Goal: Find specific page/section: Find specific page/section

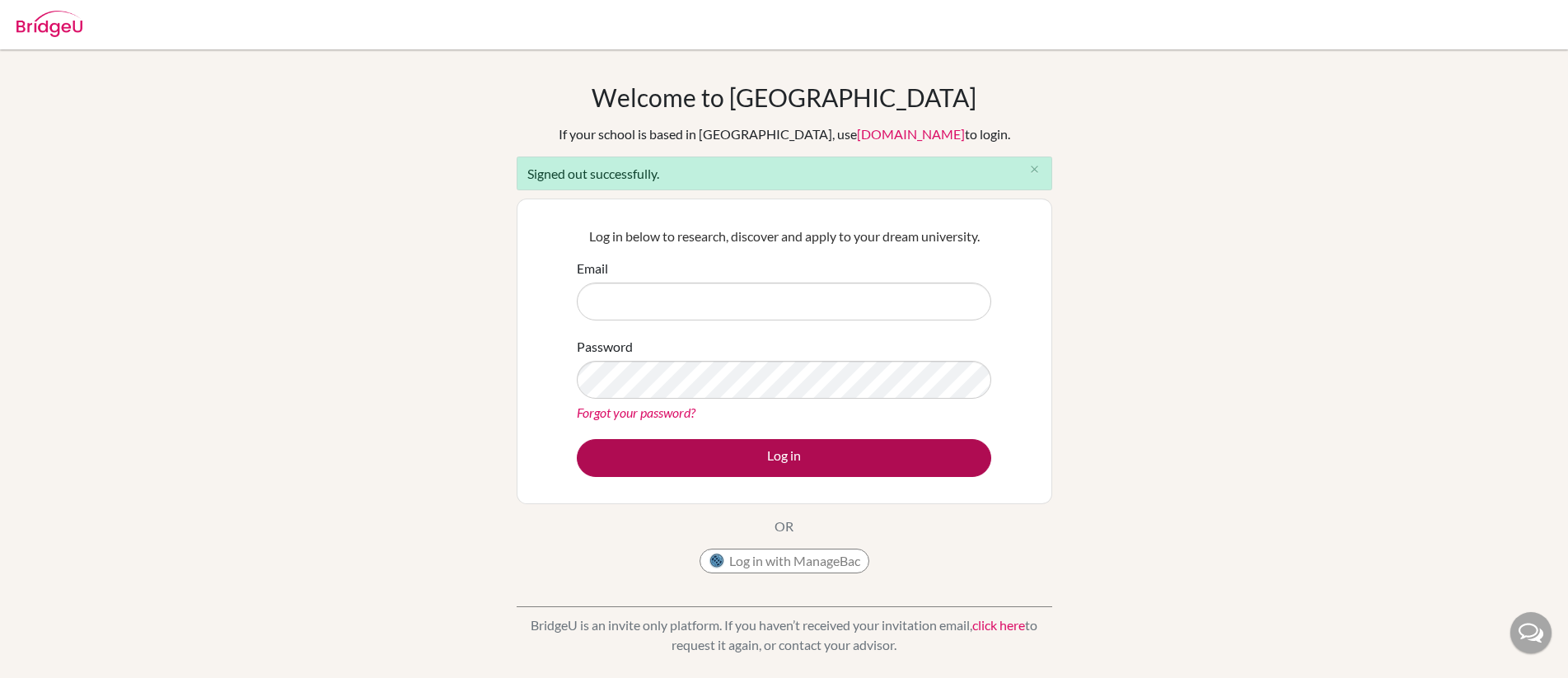
type input "[PERSON_NAME][EMAIL_ADDRESS][PERSON_NAME][DOMAIN_NAME]"
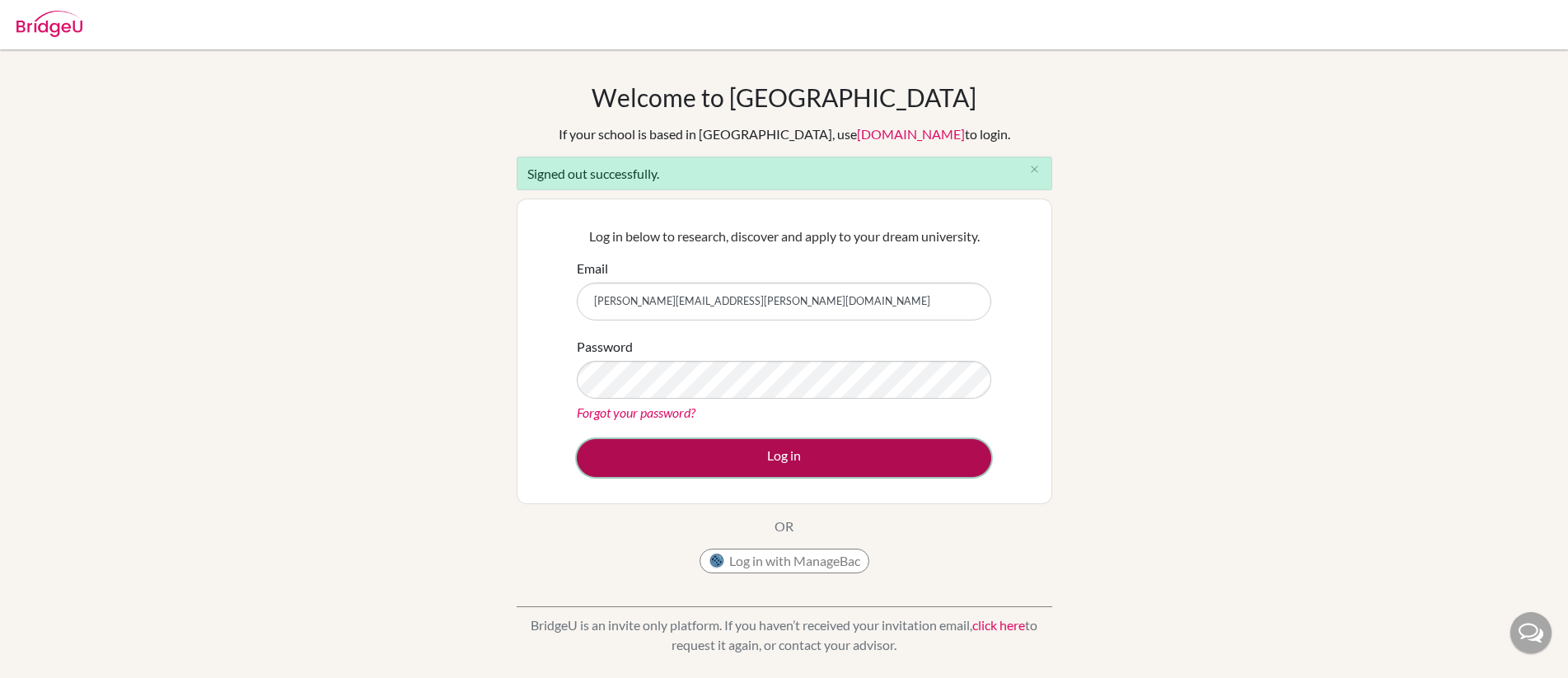
click at [844, 457] on button "Log in" at bounding box center [784, 458] width 415 height 38
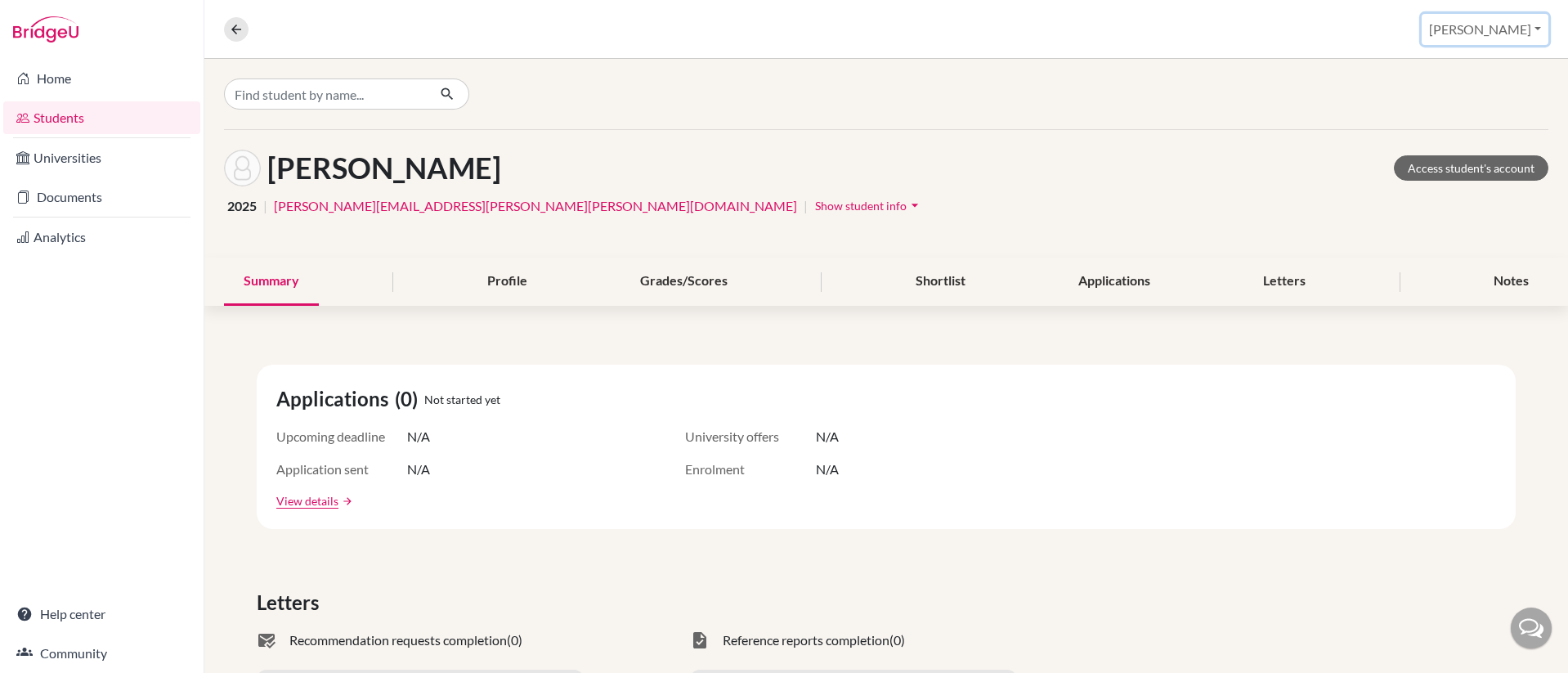
click at [1516, 35] on button "[PERSON_NAME]" at bounding box center [1484, 29] width 127 height 31
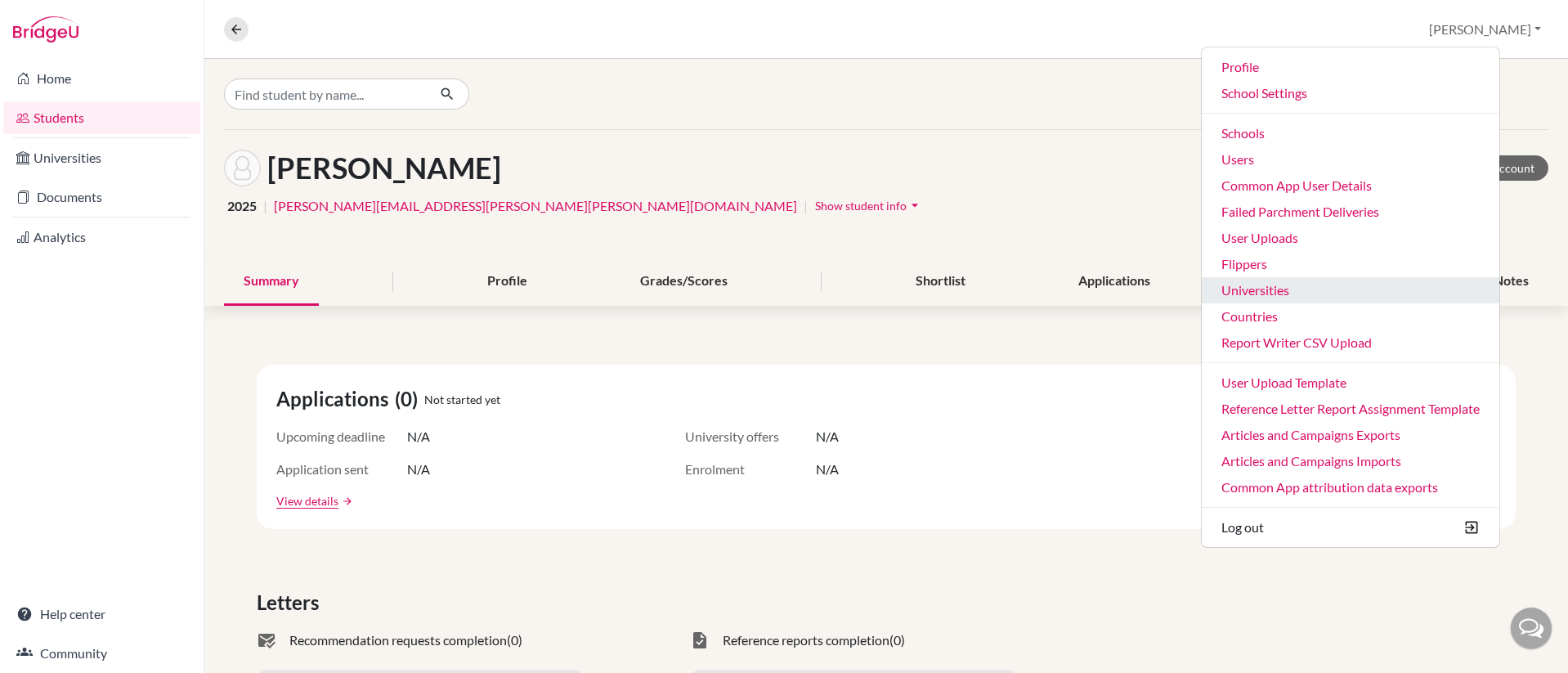
click at [1326, 292] on link "Universities" at bounding box center [1350, 290] width 298 height 26
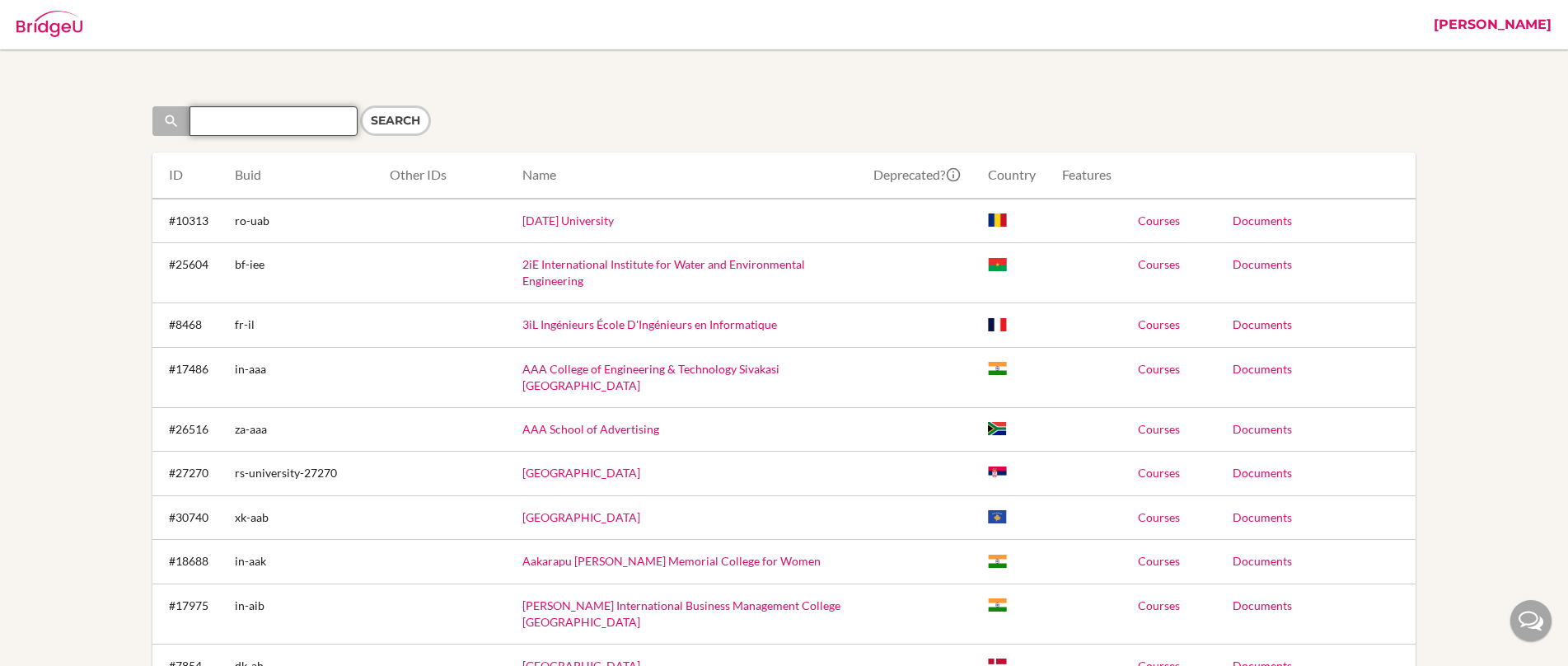
click at [295, 125] on input "Search" at bounding box center [273, 121] width 168 height 29
type input "[US_STATE]"
click at [360, 106] on input "Search" at bounding box center [395, 120] width 71 height 30
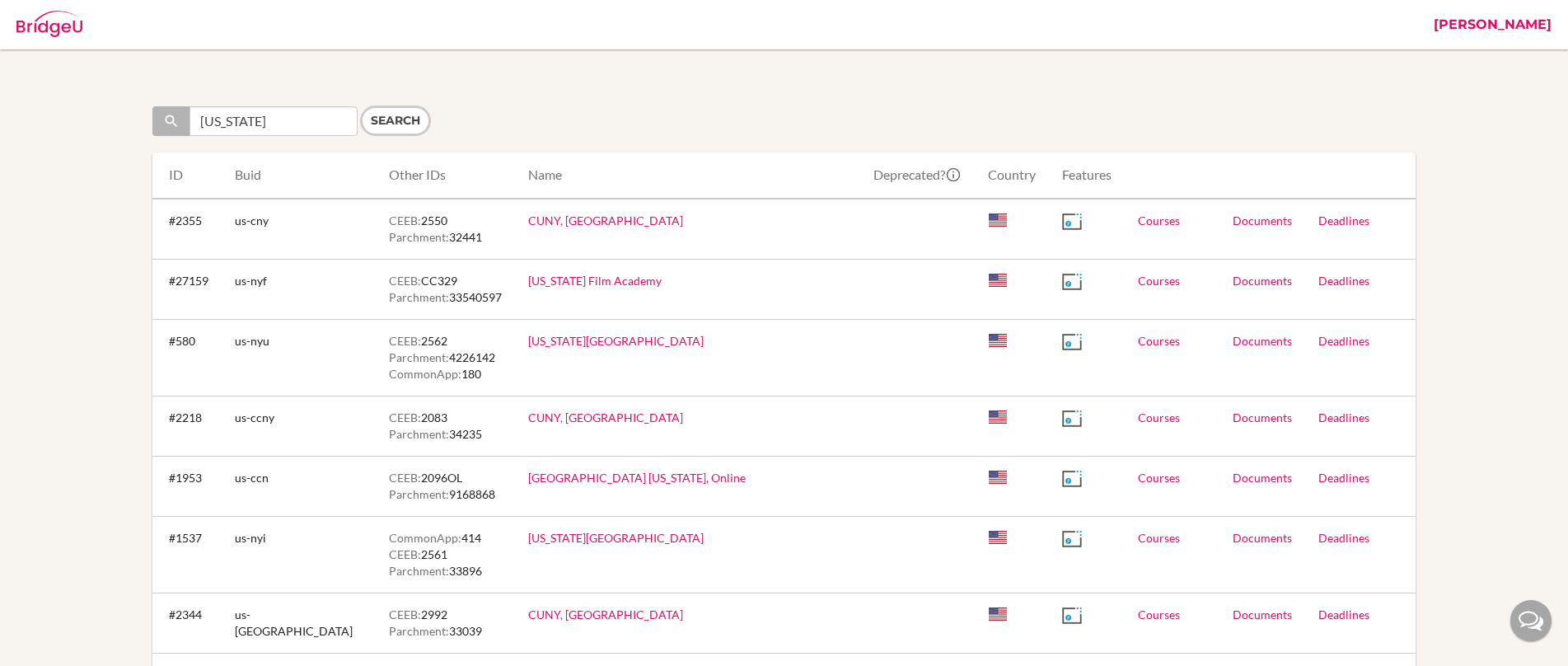
drag, startPoint x: 421, startPoint y: 375, endPoint x: 305, endPoint y: 375, distance: 116.0
click at [375, 375] on td "CEEB: 2562 Parchment: 4226142 CommonApp: 180" at bounding box center [445, 356] width 140 height 76
click at [528, 348] on link "New York University" at bounding box center [615, 341] width 175 height 14
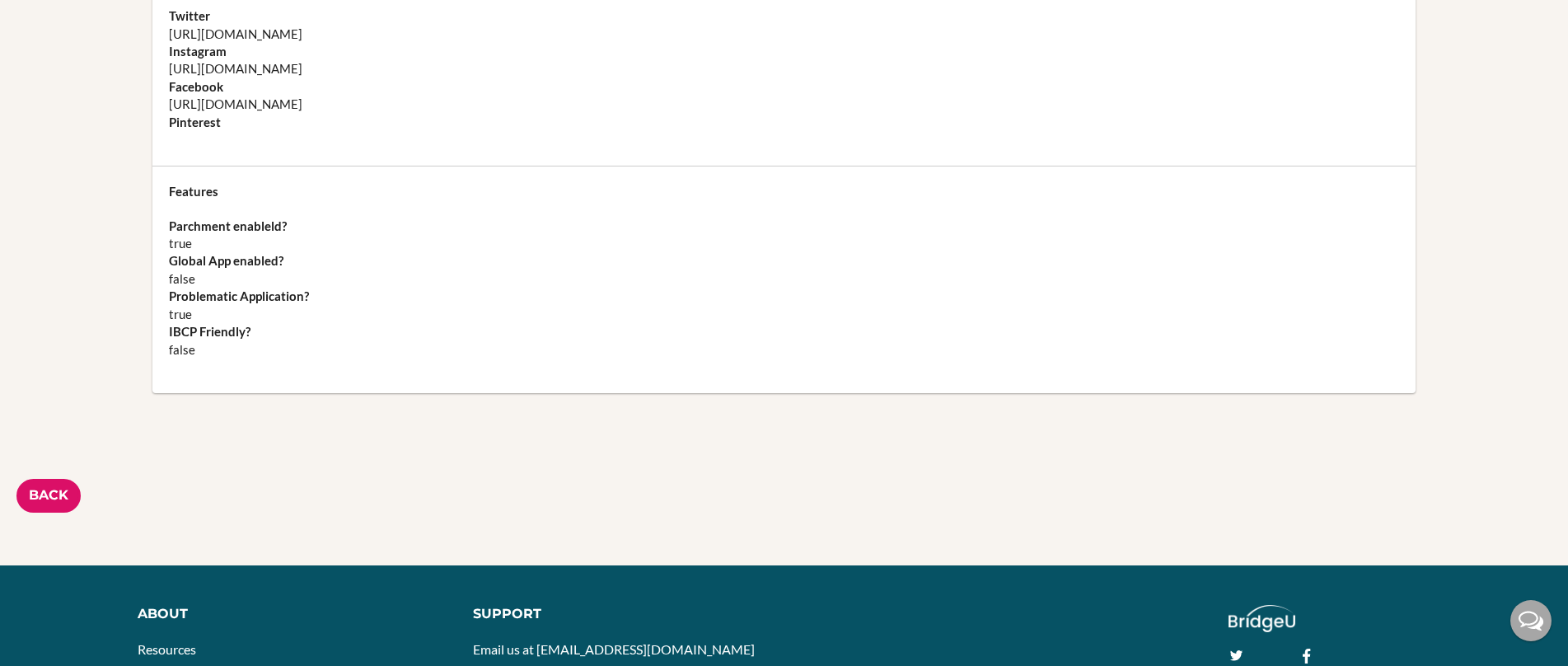
scroll to position [2305, 0]
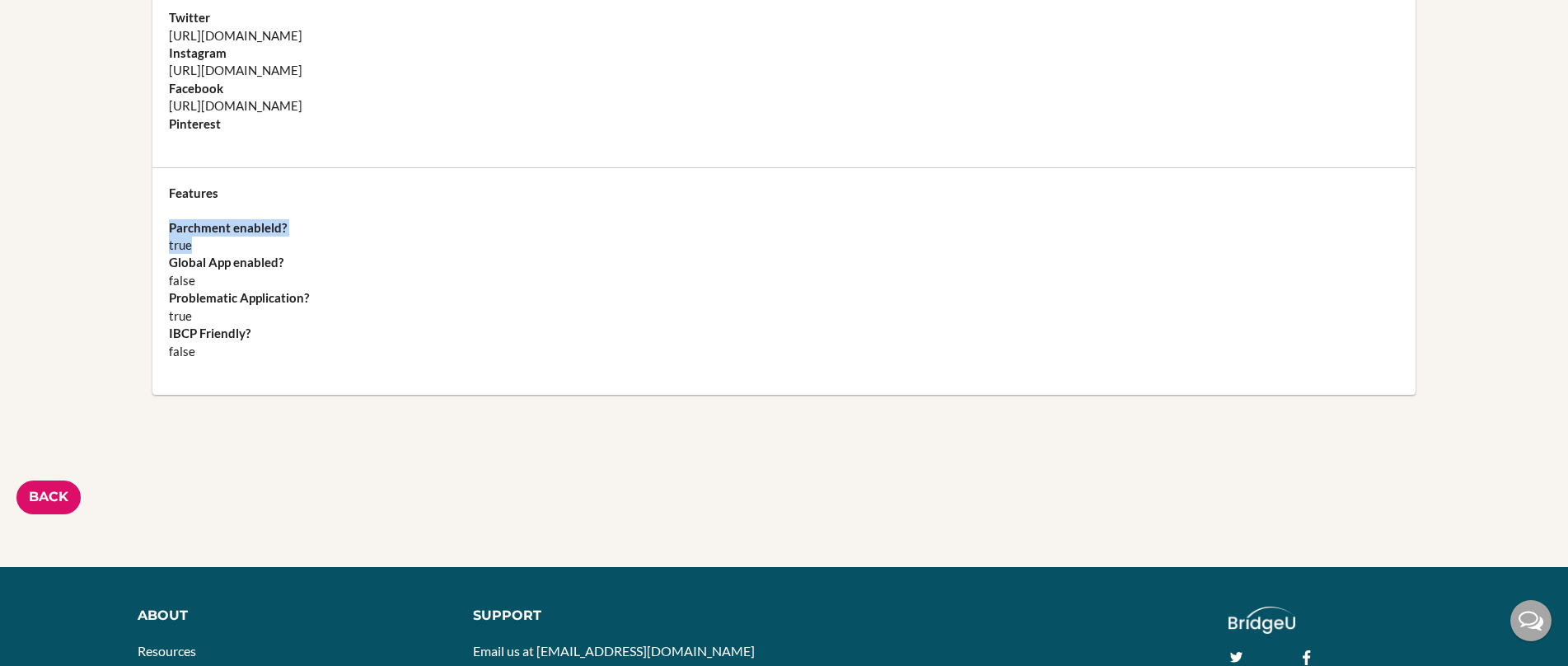
drag, startPoint x: 230, startPoint y: 198, endPoint x: 161, endPoint y: 175, distance: 72.7
click at [161, 175] on div "Features Parchment enableld? true Global App enabled? false Problematic Applica…" at bounding box center [784, 281] width 1263 height 227
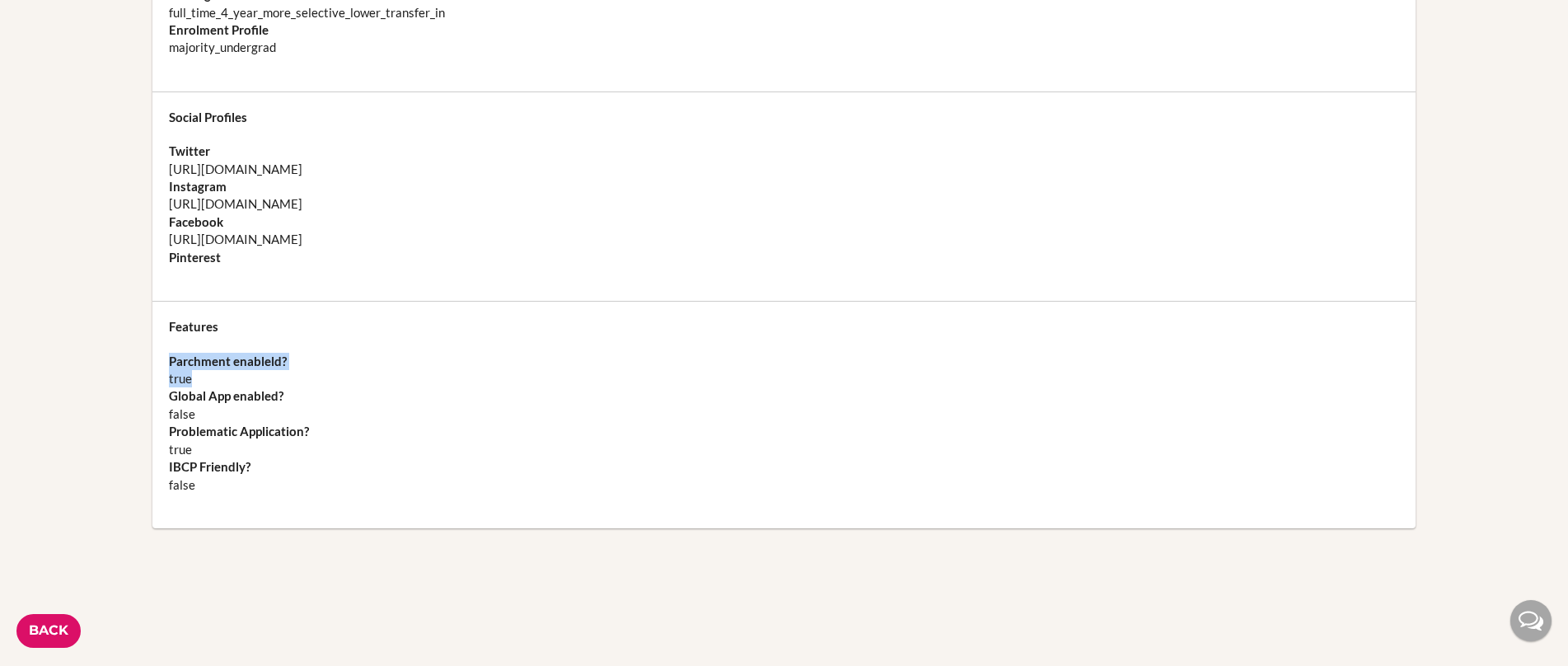
scroll to position [2156, 0]
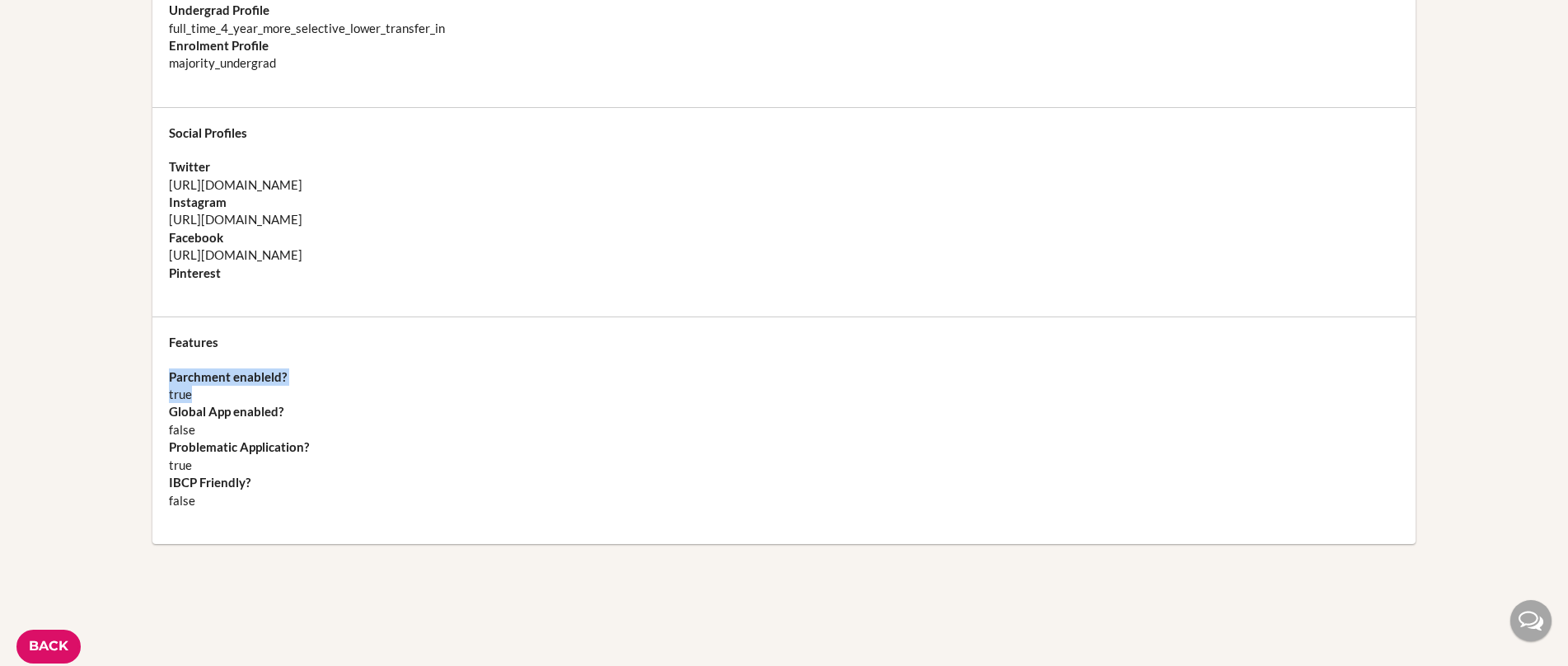
click at [194, 386] on dd "true" at bounding box center [784, 394] width 1230 height 17
drag, startPoint x: 197, startPoint y: 343, endPoint x: 164, endPoint y: 327, distance: 36.7
click at [164, 327] on div "Features Parchment enableld? true Global App enabled? false Problematic Applica…" at bounding box center [784, 431] width 1263 height 227
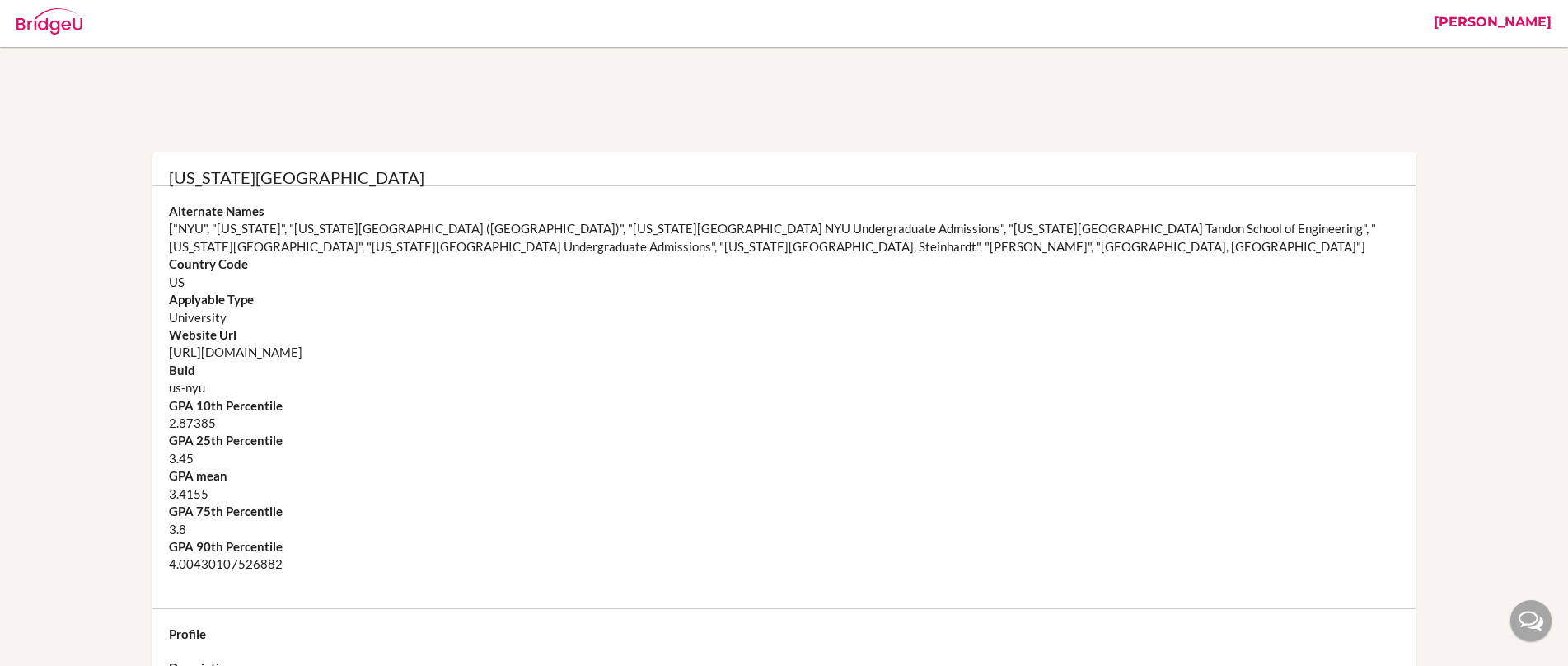
scroll to position [0, 0]
